Goal: Information Seeking & Learning: Learn about a topic

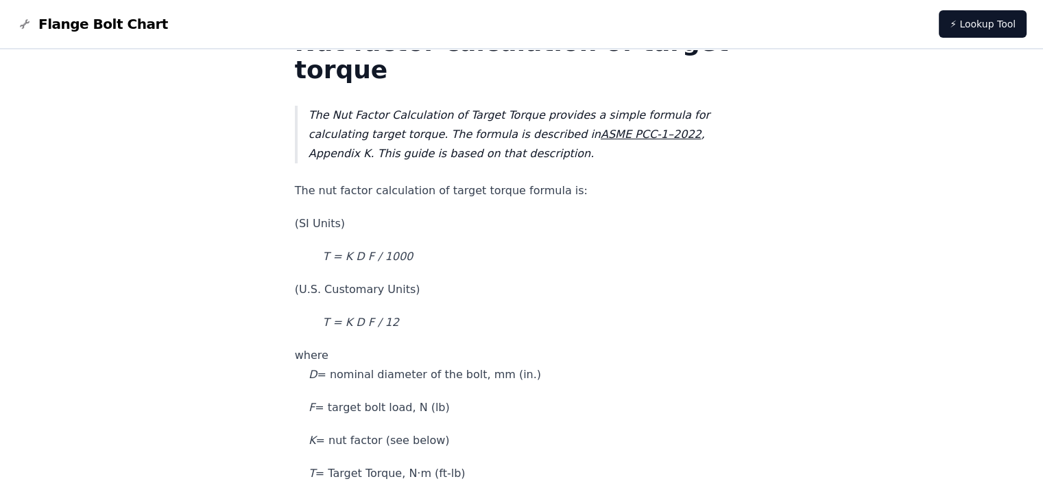
scroll to position [69, 0]
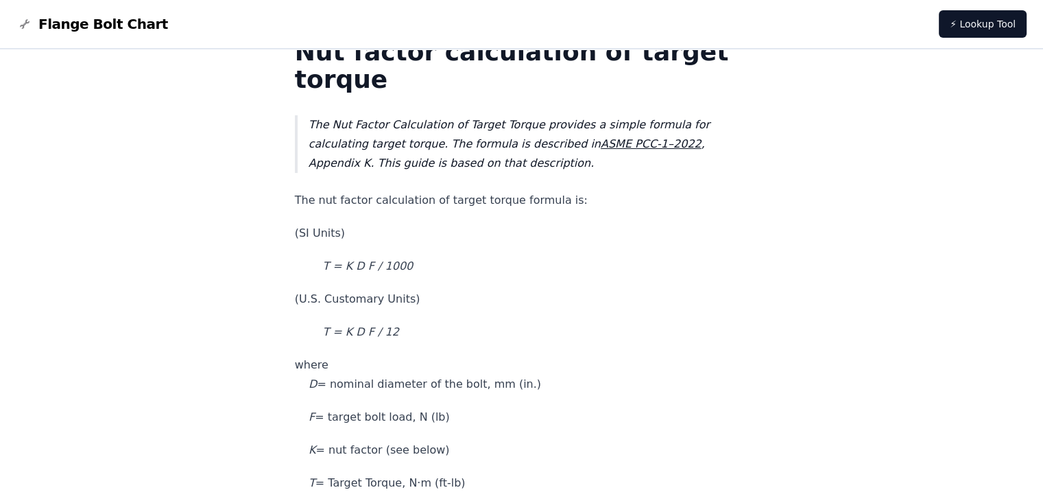
click at [633, 143] on em "ASME PCC-1–2022" at bounding box center [651, 143] width 101 height 13
drag, startPoint x: 713, startPoint y: 147, endPoint x: 606, endPoint y: 147, distance: 107.0
click at [606, 147] on blockquote "The Nut Factor Calculation of Target Torque provides a simple formula for calcu…" at bounding box center [522, 144] width 454 height 58
